Goal: Information Seeking & Learning: Learn about a topic

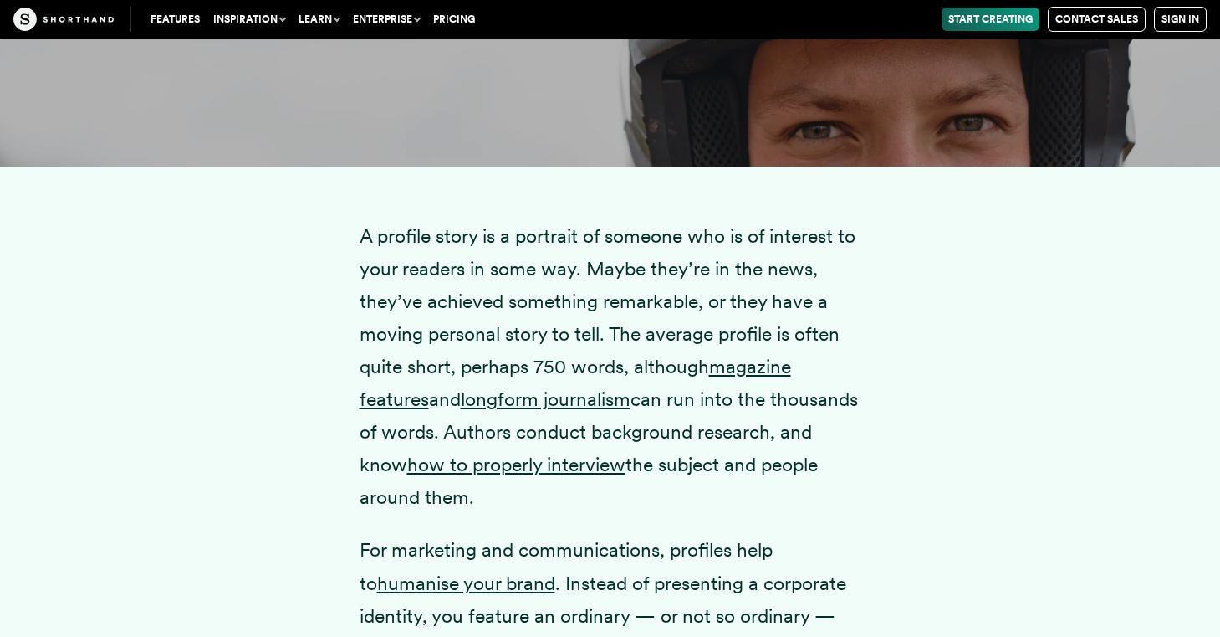
scroll to position [2148, 0]
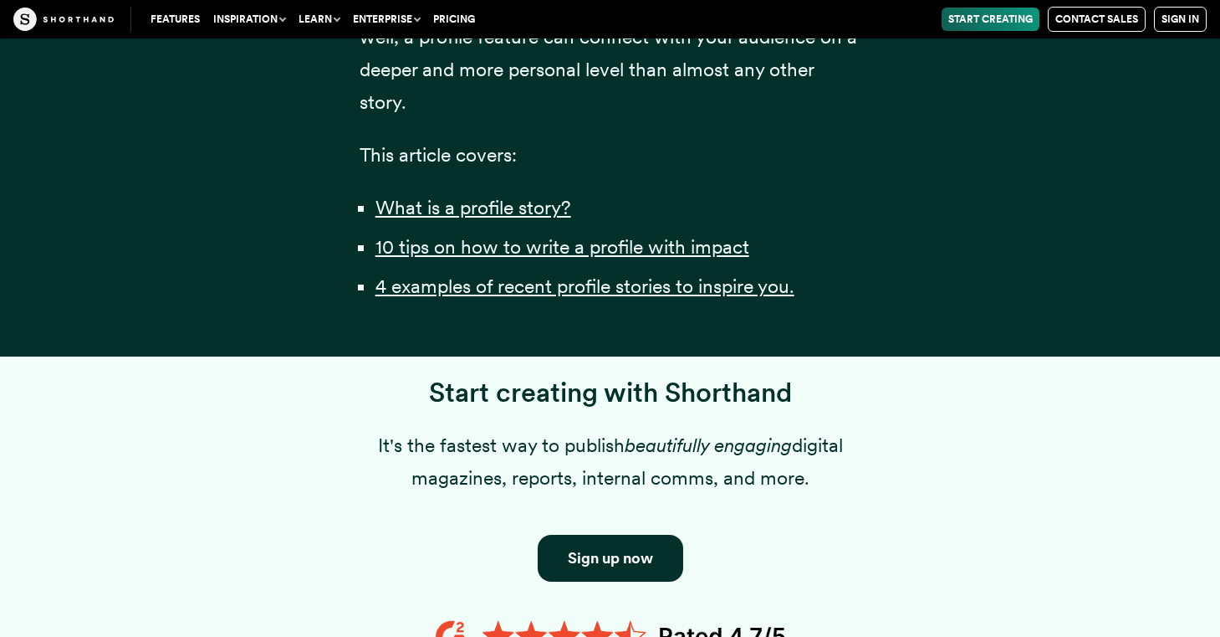
scroll to position [1218, 0]
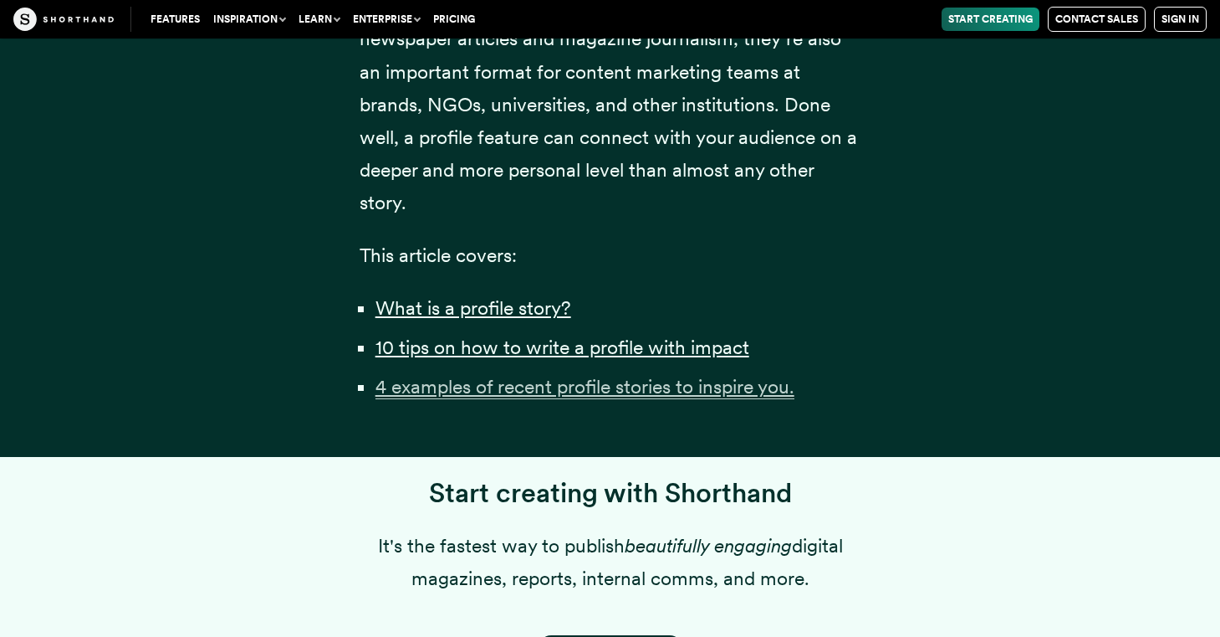
click at [514, 398] on u "4 examples of recent profile stories to inspire you." at bounding box center [585, 386] width 419 height 23
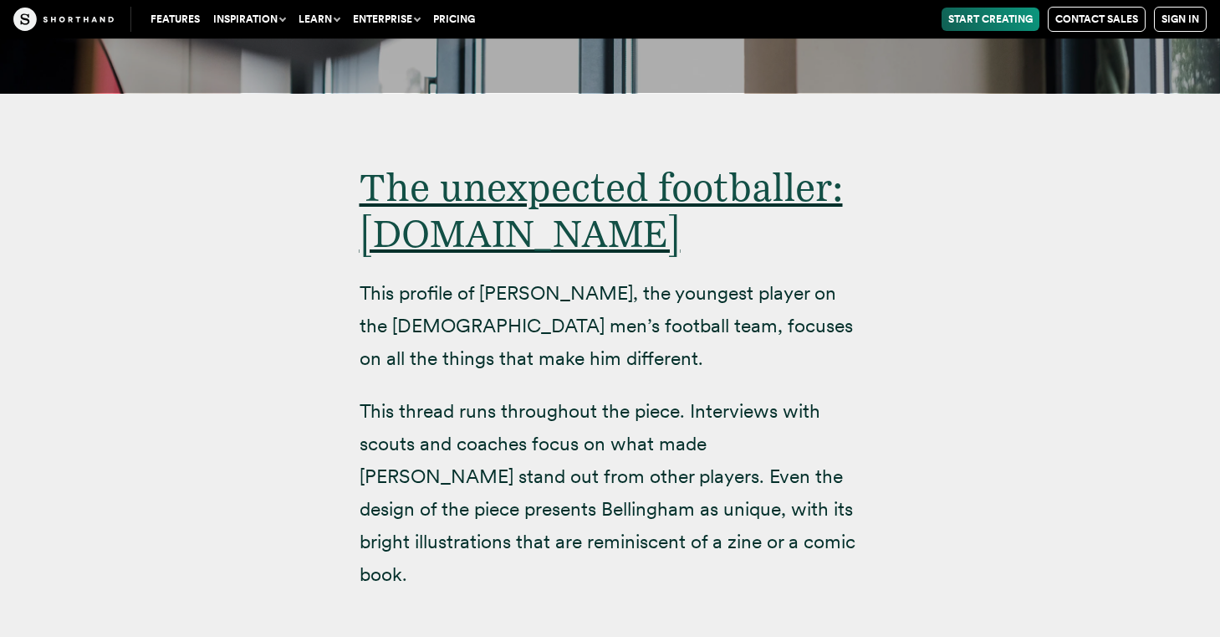
scroll to position [10623, 0]
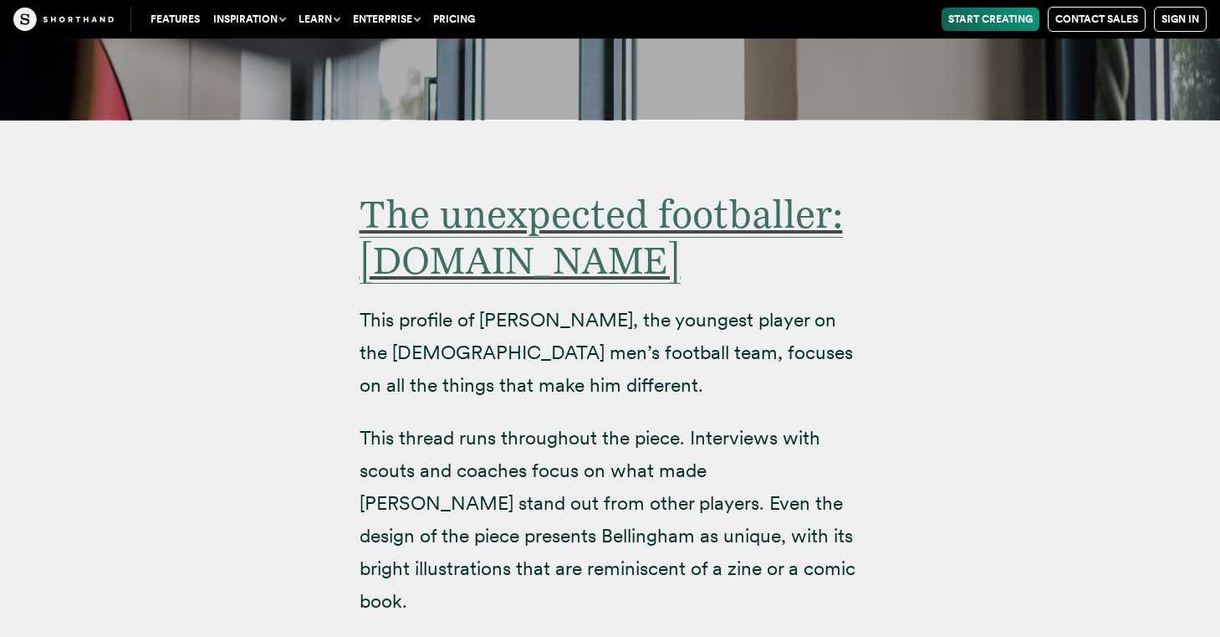
click at [503, 191] on span "The unexpected footballer: [DOMAIN_NAME]" at bounding box center [601, 237] width 483 height 93
